Goal: Transaction & Acquisition: Purchase product/service

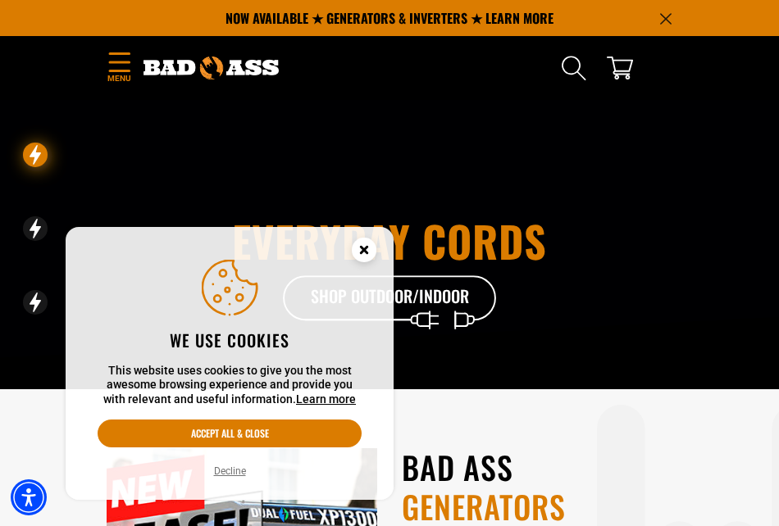
click at [365, 248] on icon "Cookie Consent" at bounding box center [364, 250] width 6 height 6
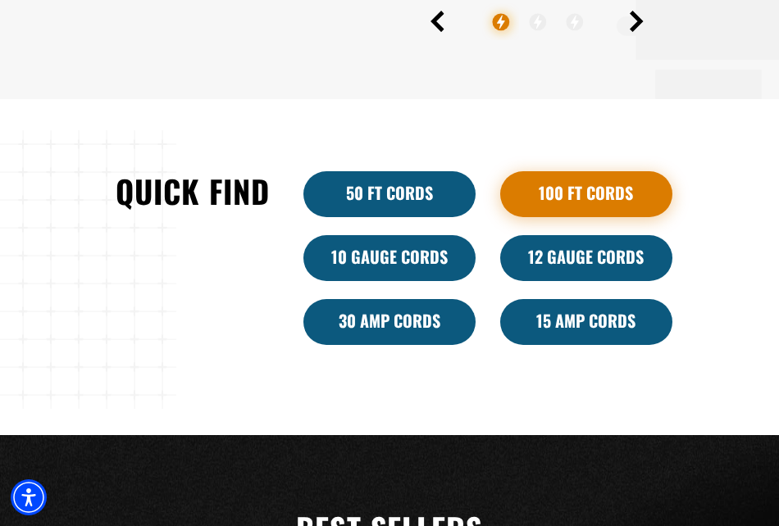
scroll to position [746, 0]
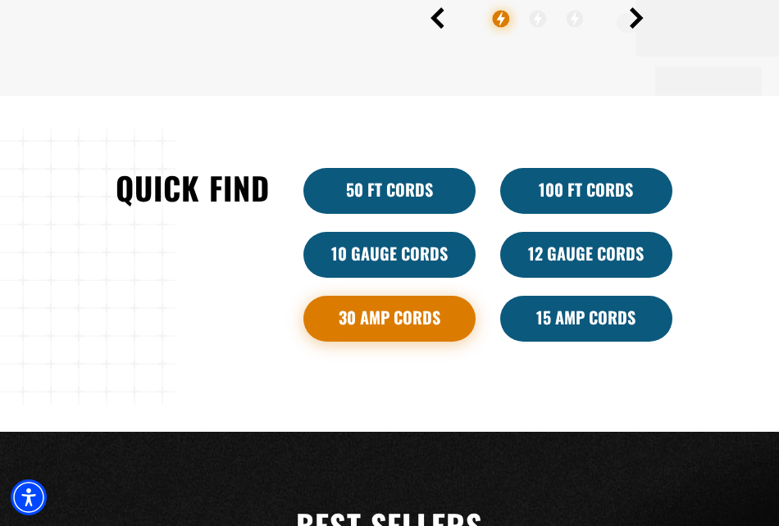
click at [398, 341] on link "30 Amp Cords" at bounding box center [389, 319] width 172 height 46
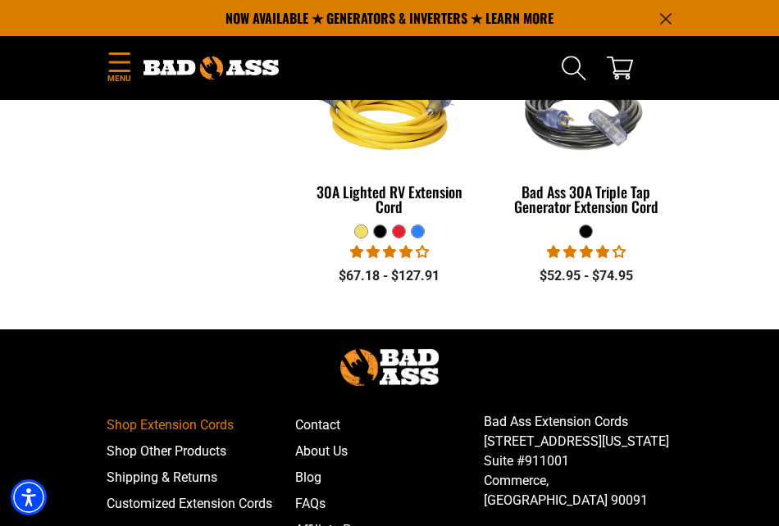
scroll to position [630, 0]
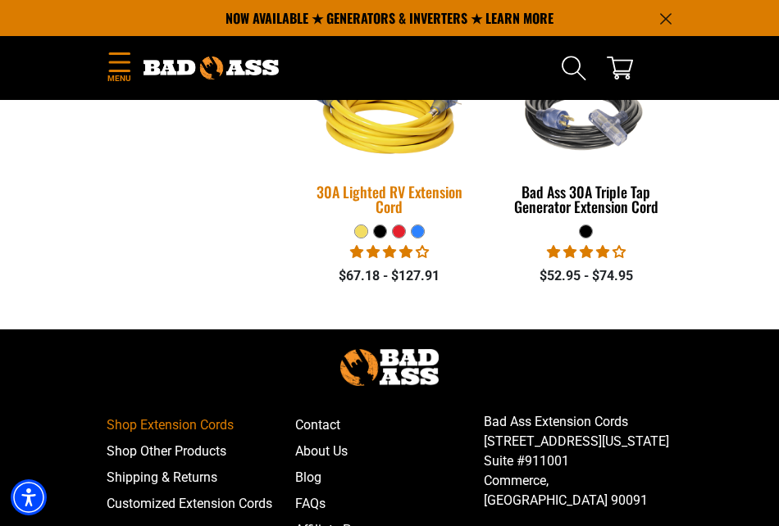
click at [415, 188] on img at bounding box center [389, 113] width 193 height 173
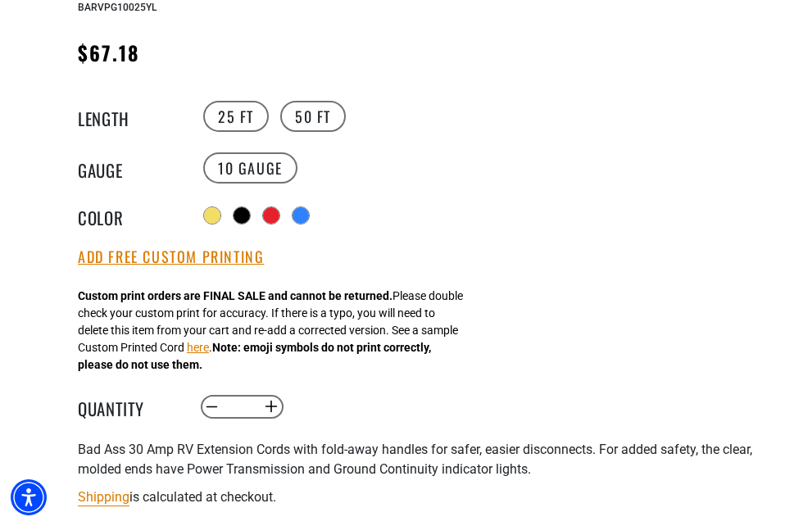
scroll to position [987, 0]
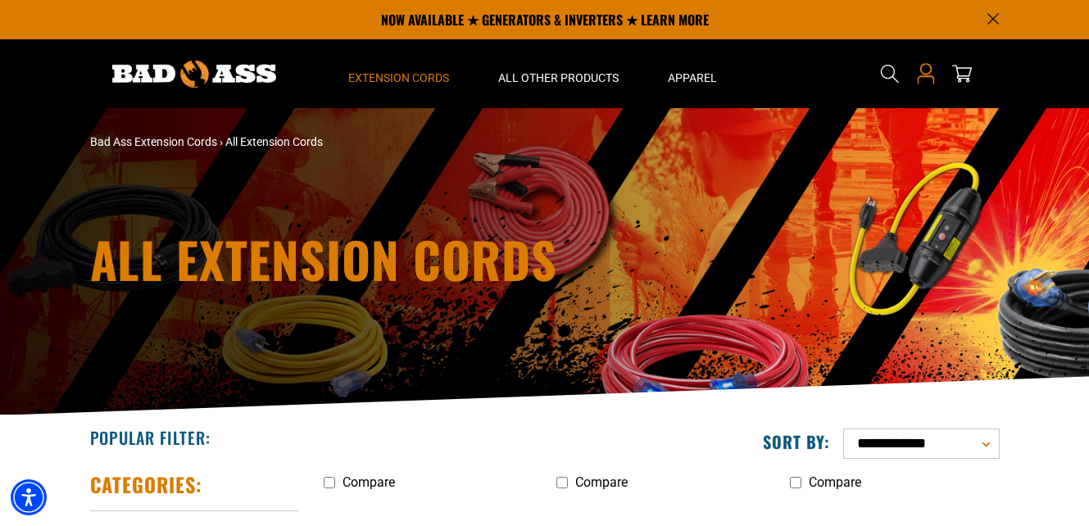
click at [778, 72] on icon "Open this option" at bounding box center [926, 73] width 21 height 21
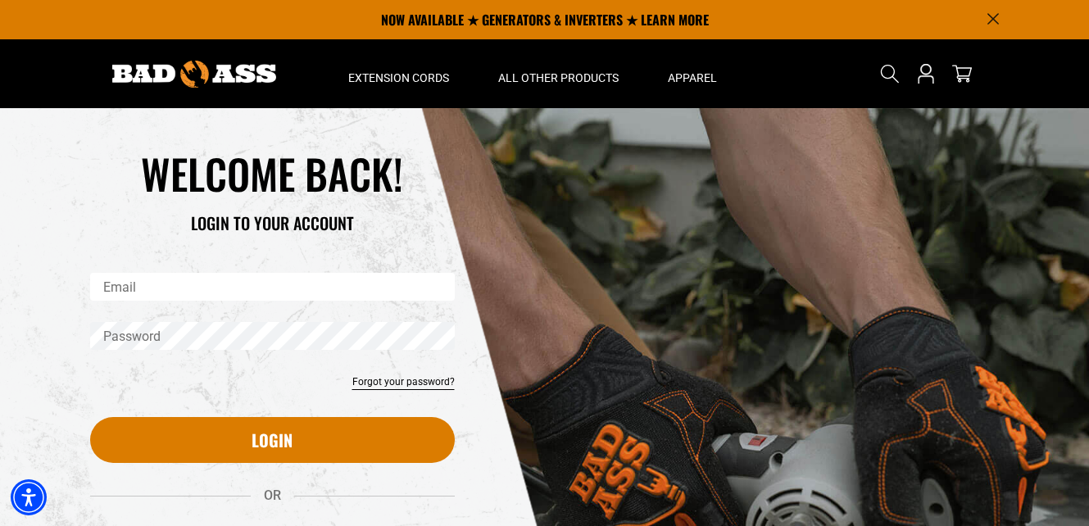
click at [422, 293] on input "Email" at bounding box center [272, 287] width 365 height 28
click at [251, 289] on input "Email" at bounding box center [272, 287] width 365 height 28
type input "*"
type input "**********"
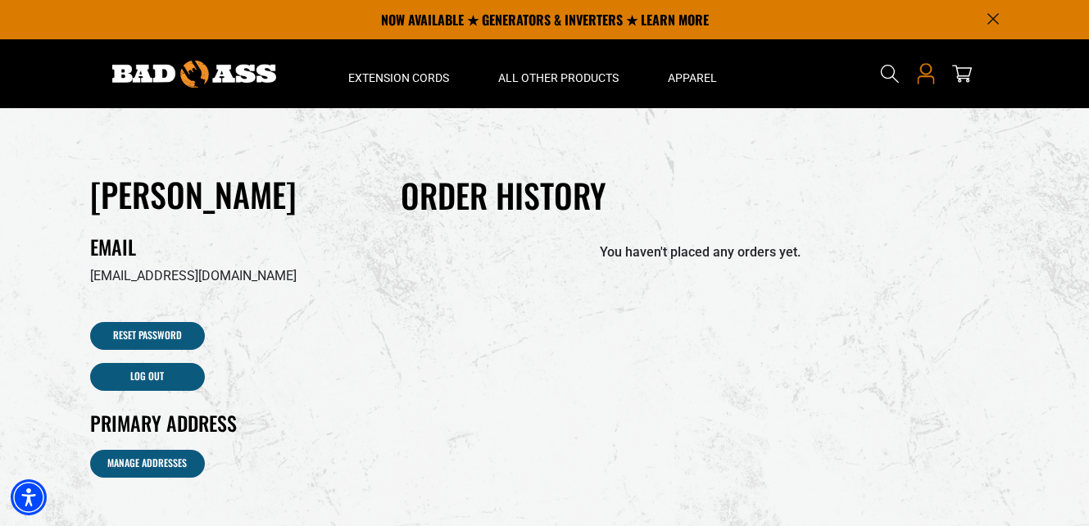
click at [930, 78] on icon "Open this option" at bounding box center [926, 73] width 21 height 21
